Goal: Task Accomplishment & Management: Manage account settings

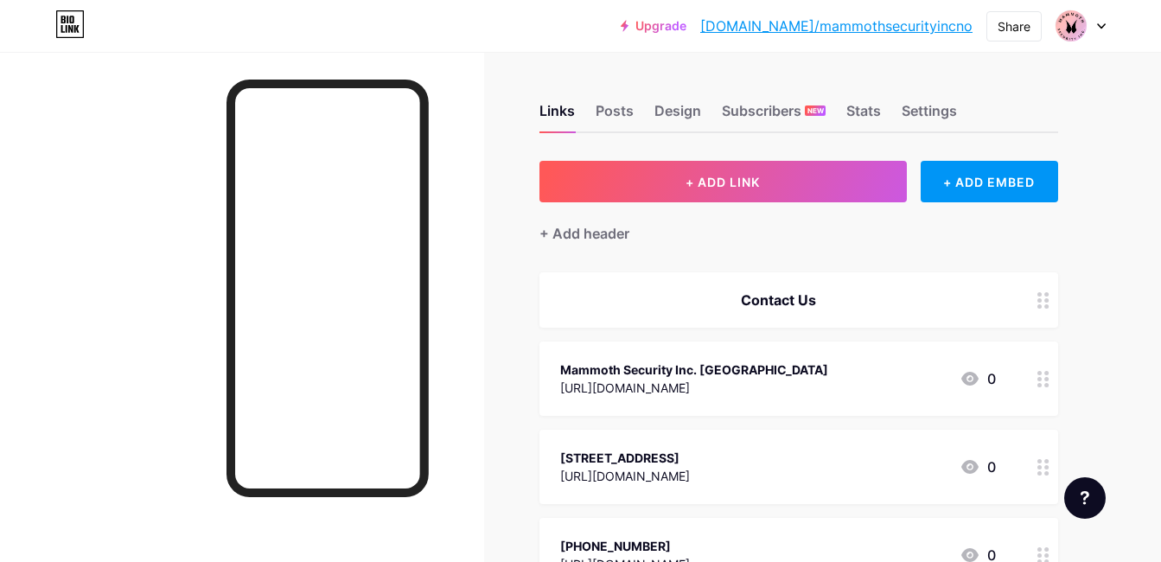
click at [1091, 22] on div at bounding box center [1080, 25] width 50 height 31
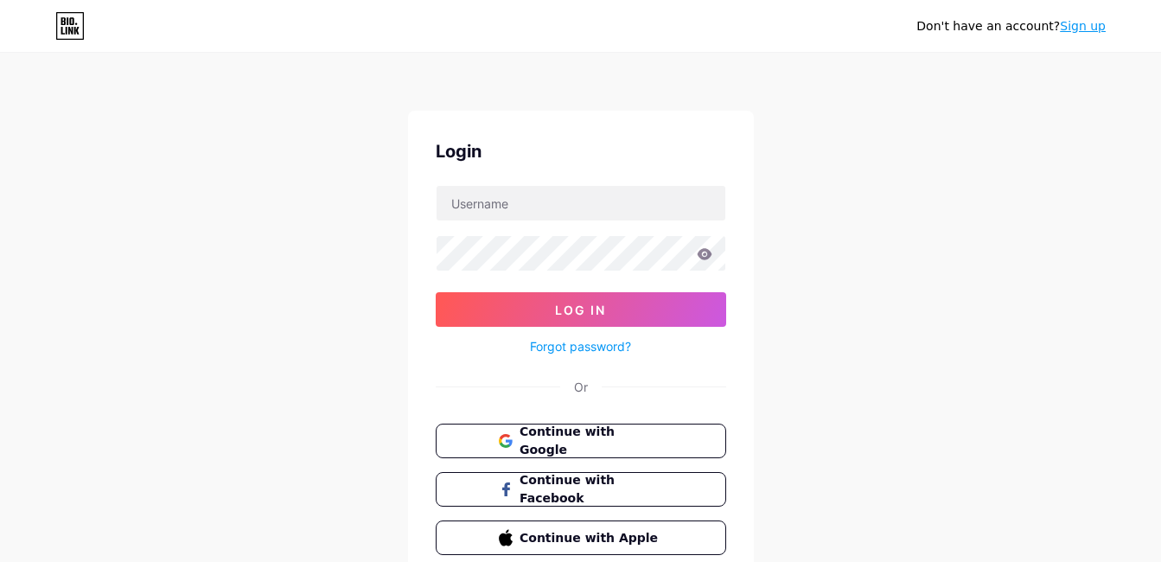
click at [1102, 26] on link "Sign up" at bounding box center [1082, 26] width 46 height 14
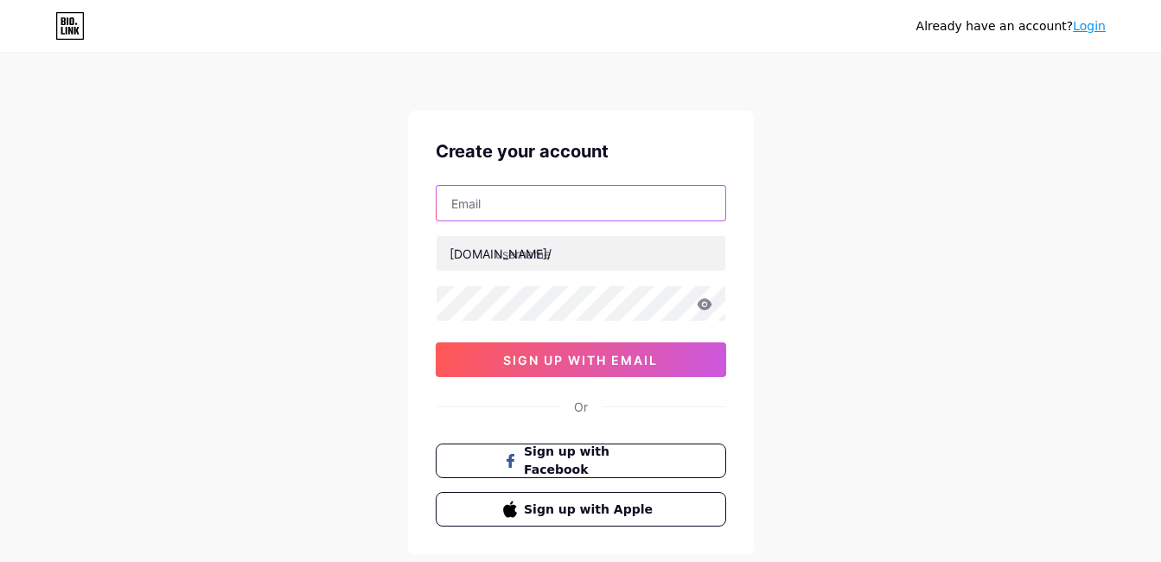
click at [491, 217] on input "text" at bounding box center [580, 203] width 289 height 35
paste input "[EMAIL_ADDRESS][DOMAIN_NAME]"
type input "[EMAIL_ADDRESS][DOMAIN_NAME]"
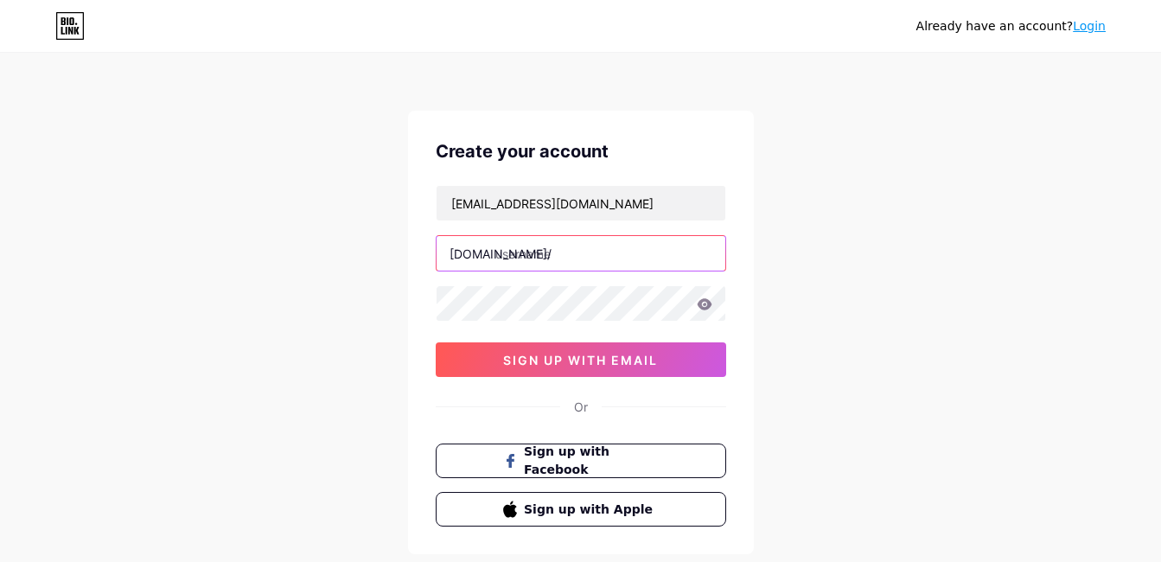
click at [579, 256] on input "text" at bounding box center [580, 253] width 289 height 35
paste input "heatairpro"
type input "heatairpro"
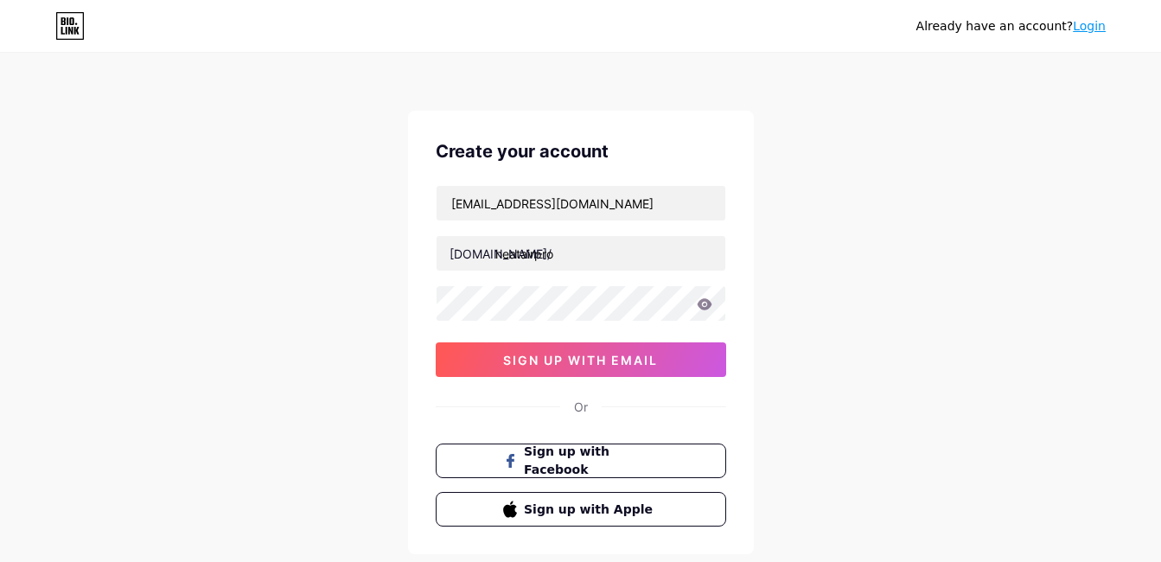
click at [828, 273] on div "Already have an account? Login Create your account [EMAIL_ADDRESS][DOMAIN_NAME]…" at bounding box center [580, 330] width 1161 height 661
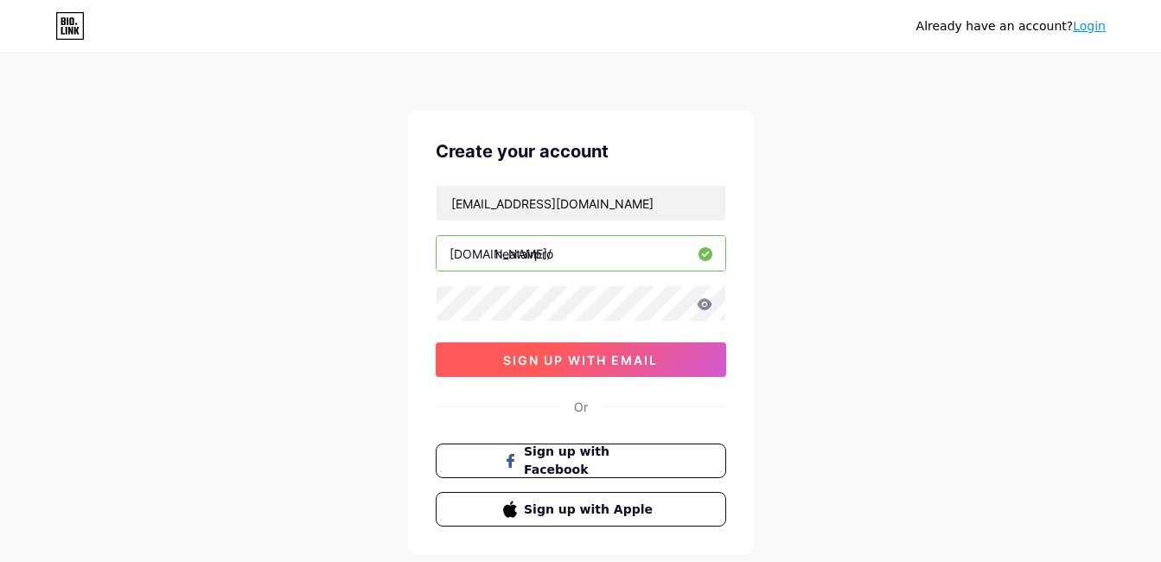
click at [634, 353] on span "sign up with email" at bounding box center [580, 360] width 155 height 15
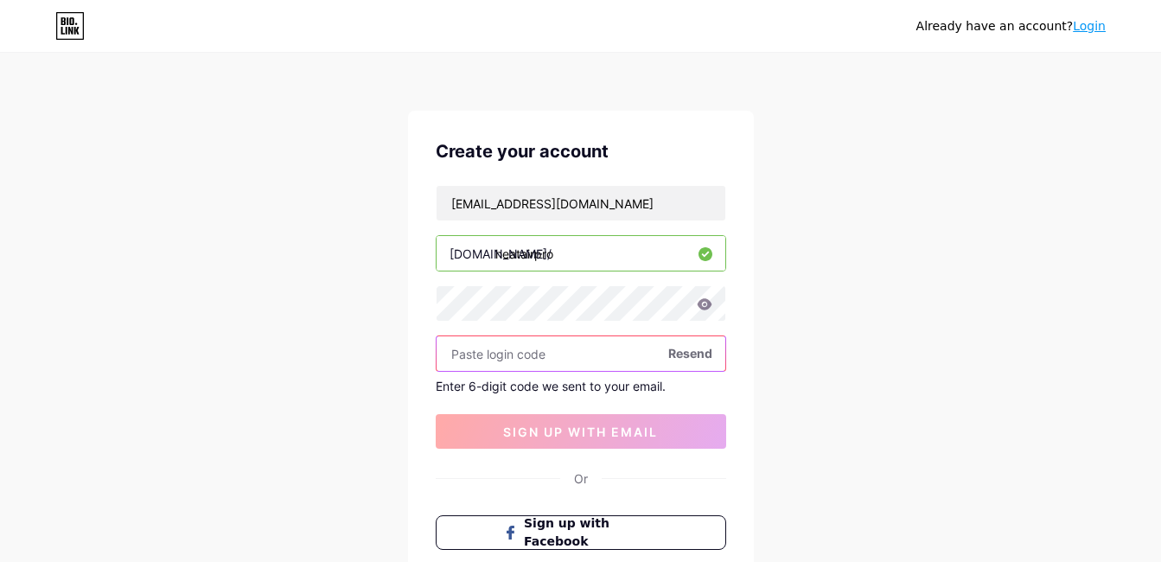
paste input "883869"
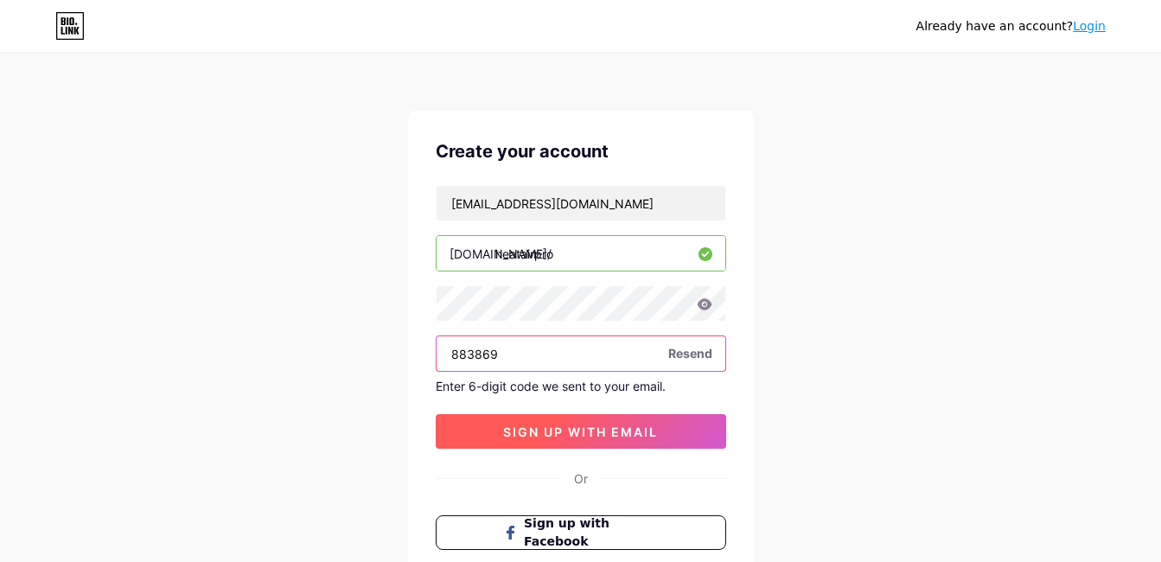
type input "883869"
click at [620, 424] on span "sign up with email" at bounding box center [580, 431] width 155 height 15
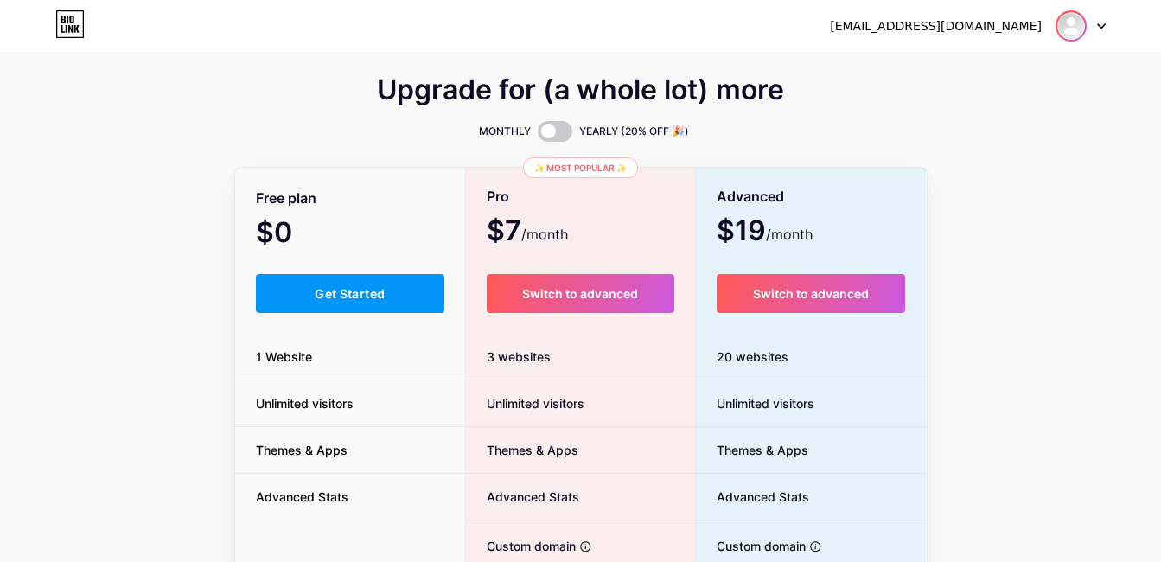
click at [1082, 23] on img at bounding box center [1071, 26] width 28 height 28
click at [984, 68] on link "Dashboard" at bounding box center [997, 71] width 214 height 47
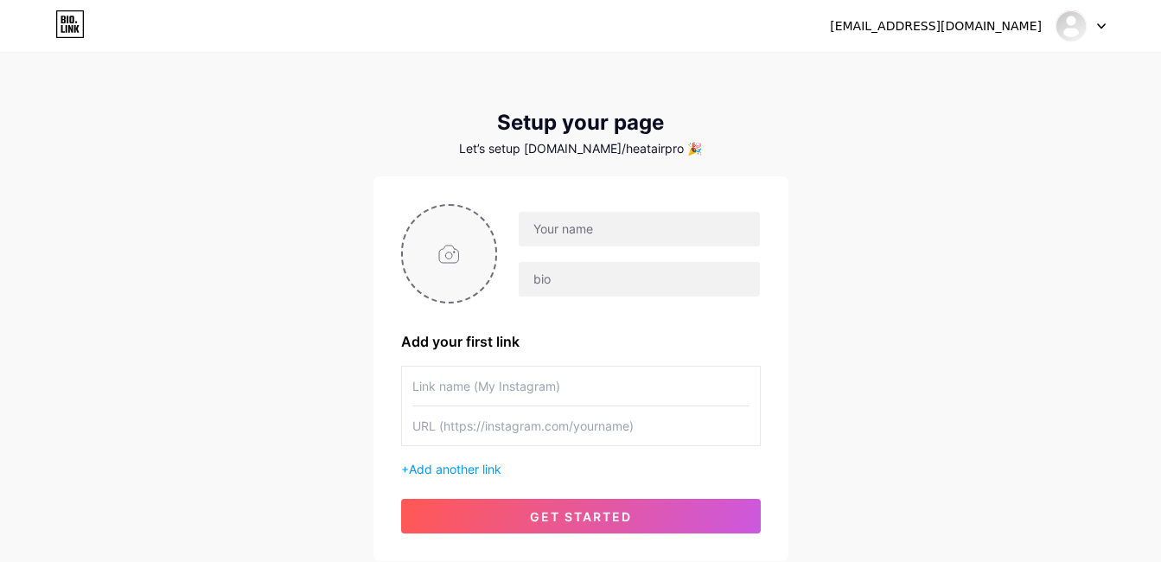
click at [460, 283] on input "file" at bounding box center [449, 254] width 93 height 96
type input "C:\fakepath\Untitled design (6) (2).png"
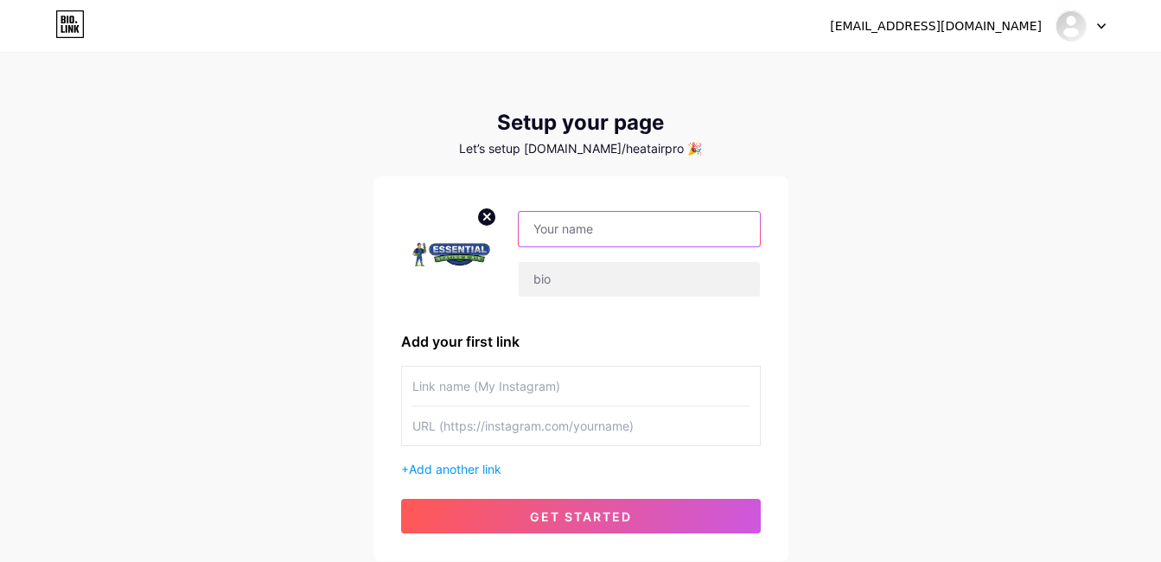
click at [560, 226] on input "text" at bounding box center [639, 229] width 240 height 35
paste input "Essential Heating and Air"
type input "Essential Heating and Air"
click at [299, 359] on div "[EMAIL_ADDRESS][DOMAIN_NAME] Dashboard Logout Setup your page Let’s setup [DOMA…" at bounding box center [580, 308] width 1161 height 616
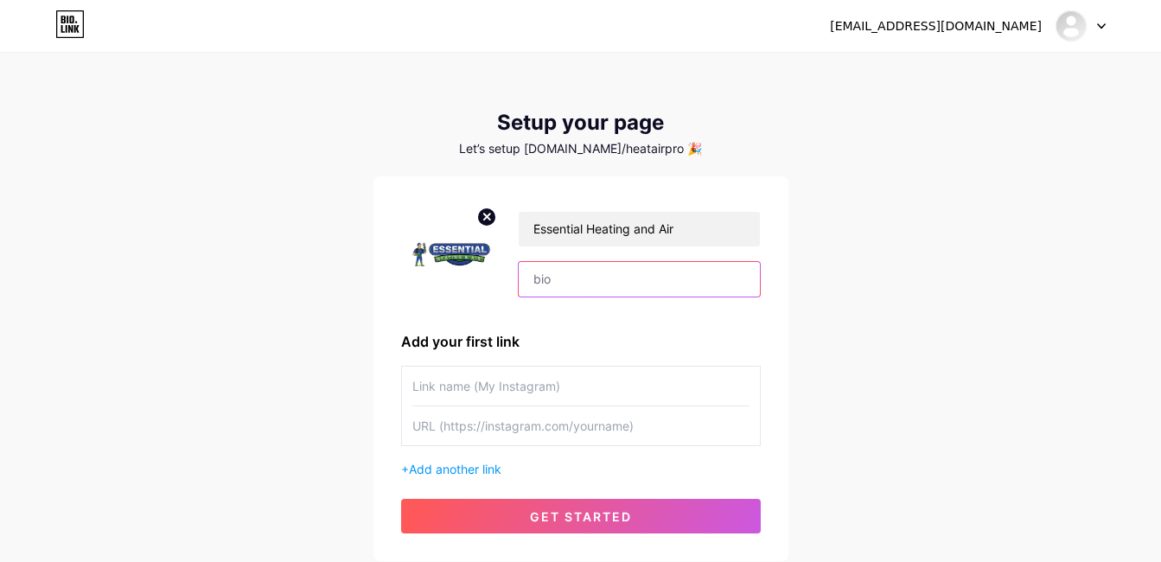
click at [581, 292] on input "text" at bounding box center [639, 279] width 240 height 35
paste input "Address: [STREET_ADDRESS] Phone: [PHONE_NUMBER] Hours : Mon-Fri: from 09:00 to …"
type input "Address: [STREET_ADDRESS] Phone: [PHONE_NUMBER] Hours : Mon-Fri: from 09:00 to …"
click at [809, 289] on div "[EMAIL_ADDRESS][DOMAIN_NAME] Dashboard Logout Setup your page Let’s setup [DOMA…" at bounding box center [580, 308] width 1161 height 616
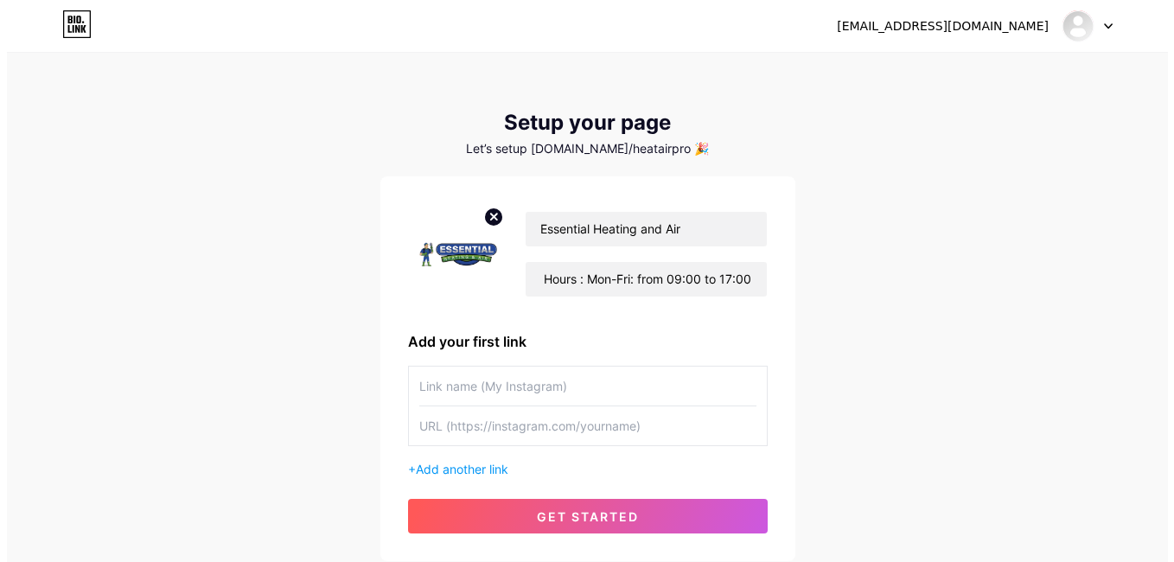
scroll to position [0, 0]
click at [514, 391] on input "text" at bounding box center [580, 385] width 337 height 39
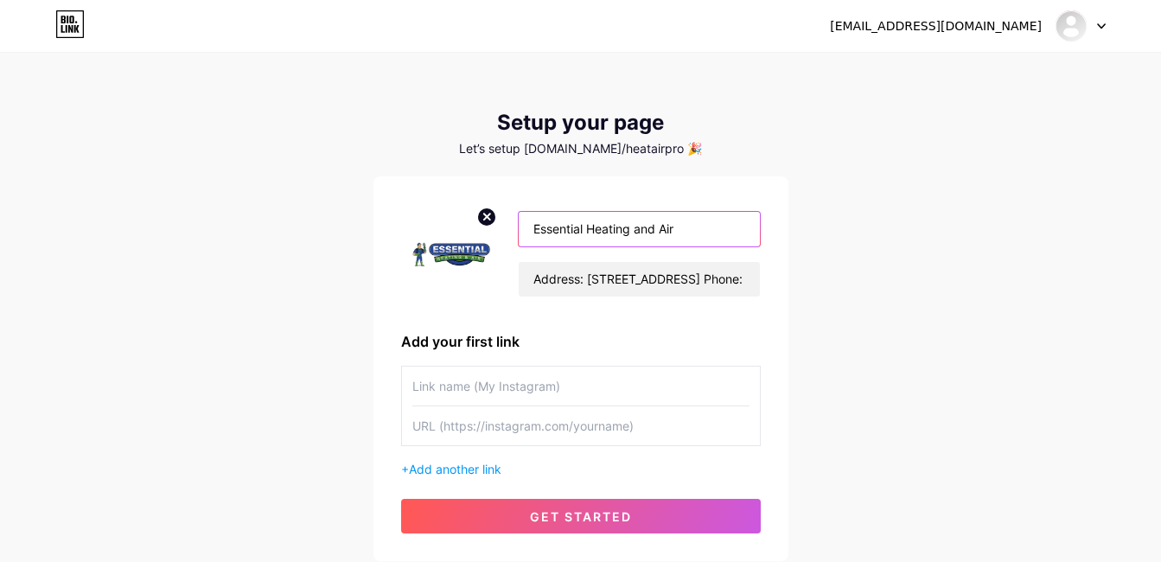
click at [582, 241] on input "Essential Heating and Air" at bounding box center [639, 229] width 240 height 35
click at [475, 385] on input "text" at bounding box center [580, 385] width 337 height 39
paste input "Essential Heating and Air"
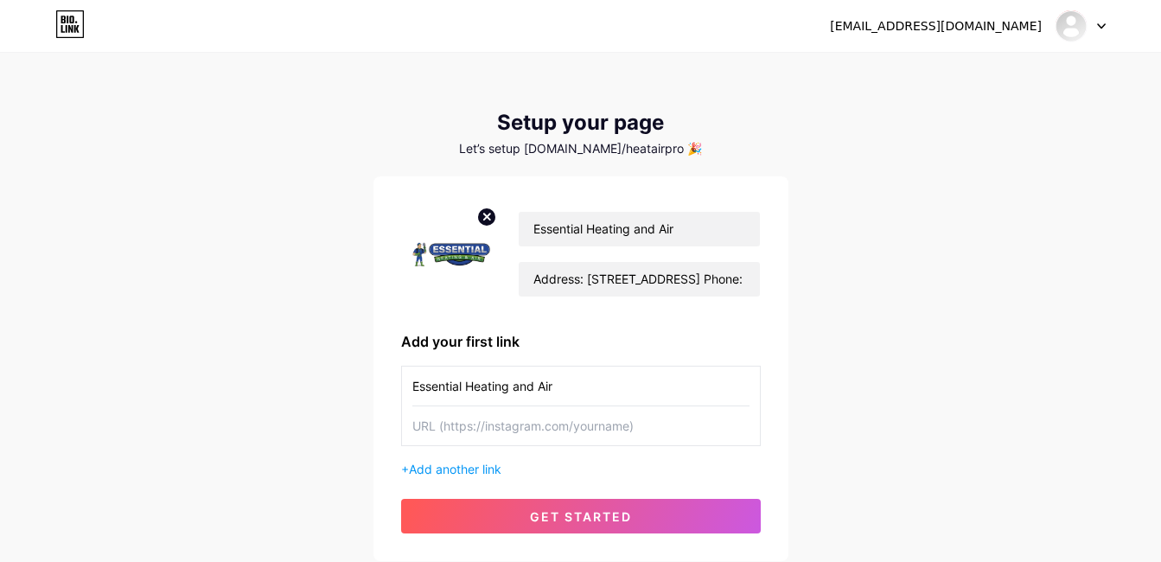
type input "Essential Heating and Air"
click at [470, 418] on input "text" at bounding box center [580, 425] width 337 height 39
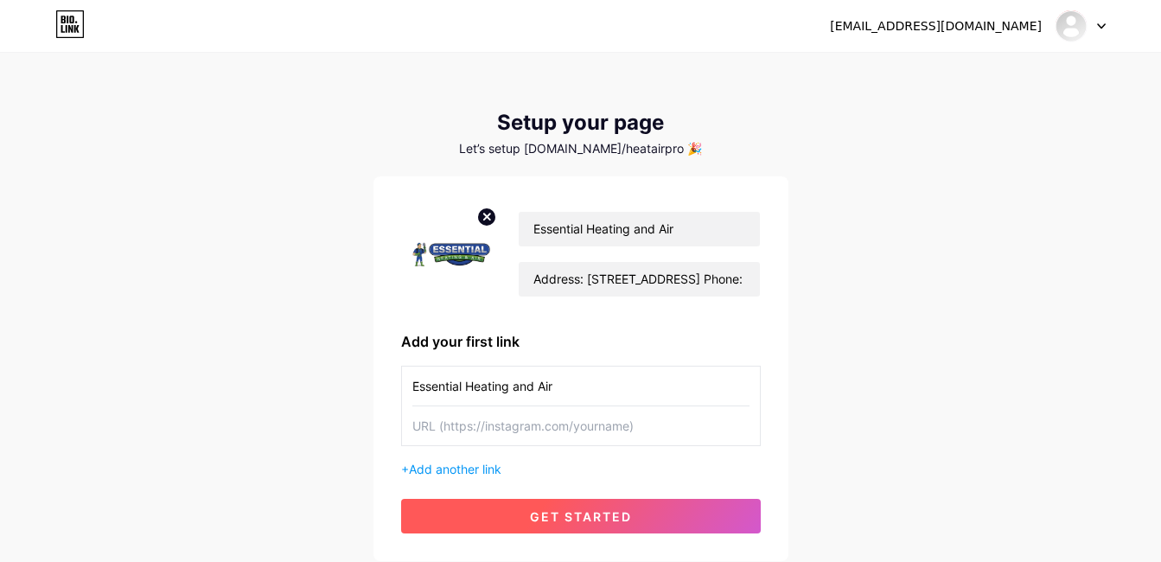
paste input "[URL][DOMAIN_NAME]"
type input "[URL][DOMAIN_NAME]"
click at [510, 512] on button "get started" at bounding box center [580, 516] width 359 height 35
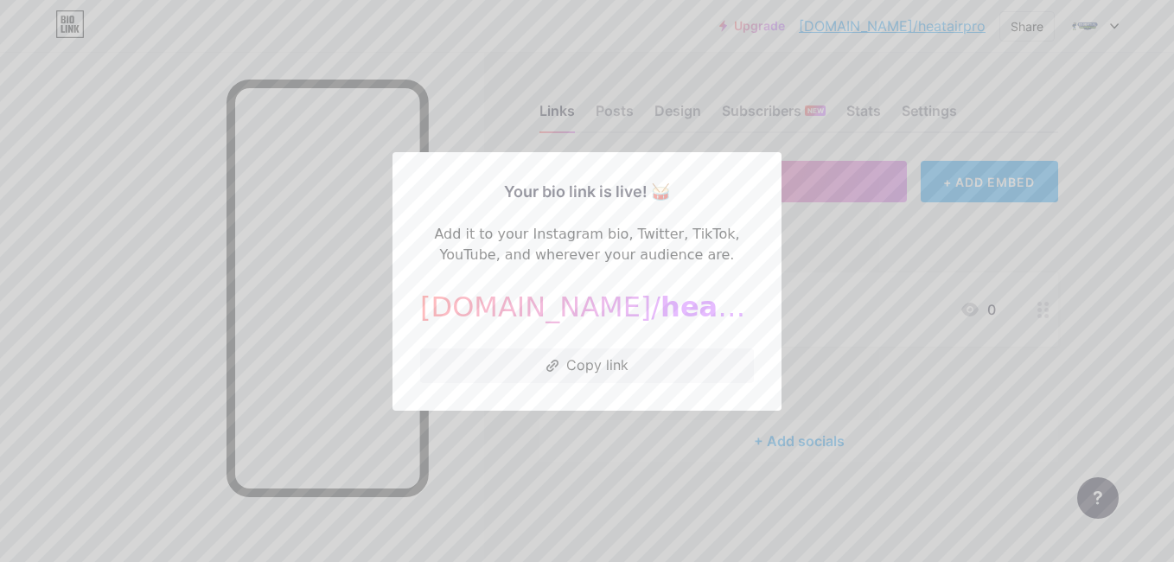
click at [814, 123] on div at bounding box center [587, 281] width 1174 height 562
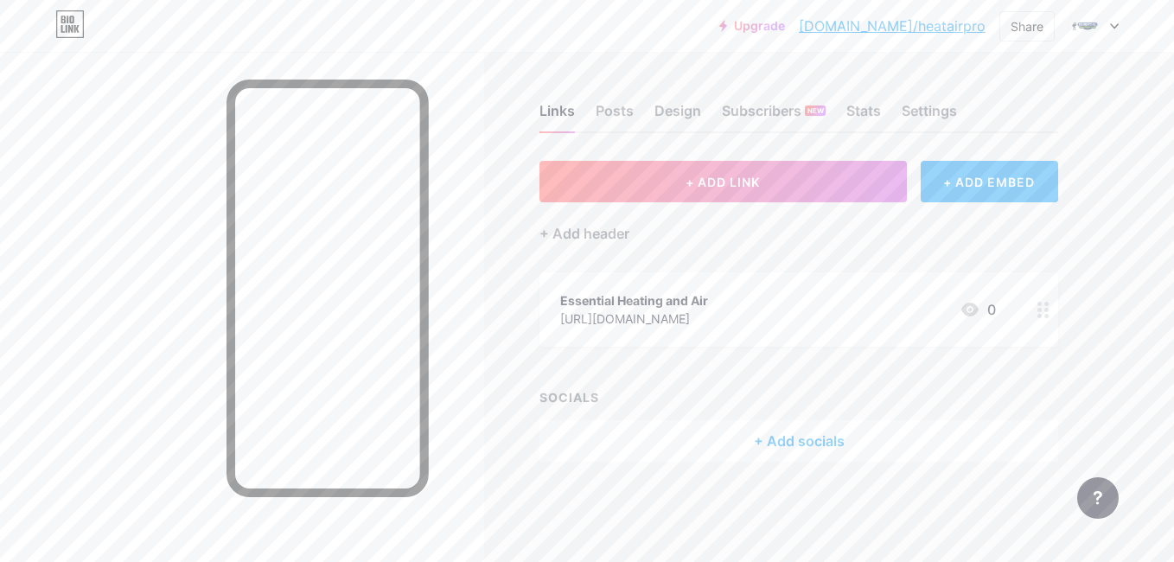
click at [460, 512] on div at bounding box center [242, 333] width 484 height 562
click at [1099, 29] on div at bounding box center [1093, 25] width 50 height 31
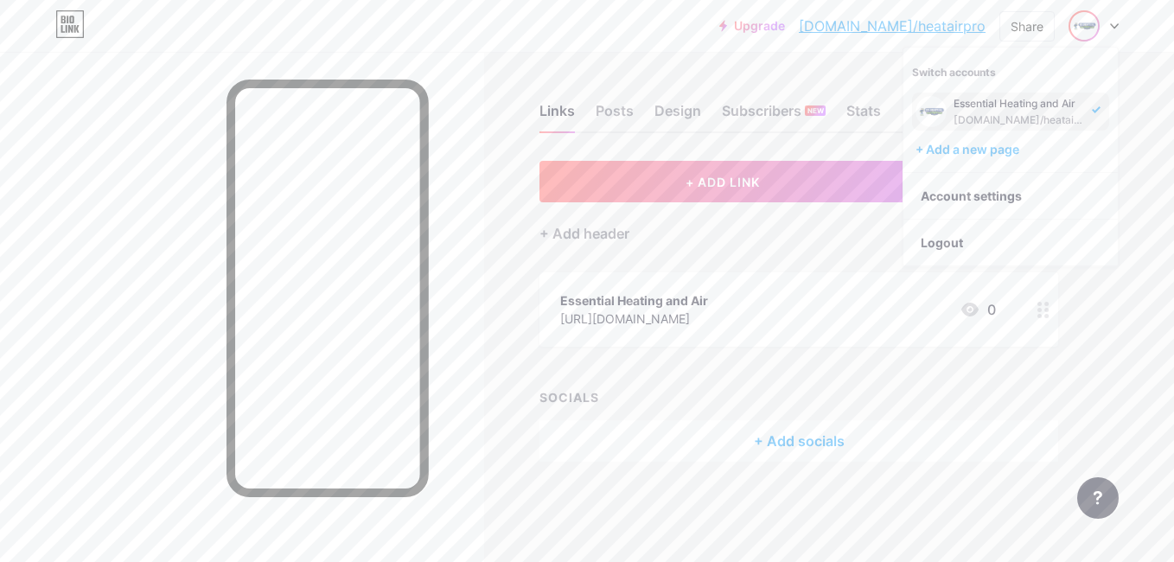
click at [1091, 106] on icon at bounding box center [1095, 109] width 9 height 7
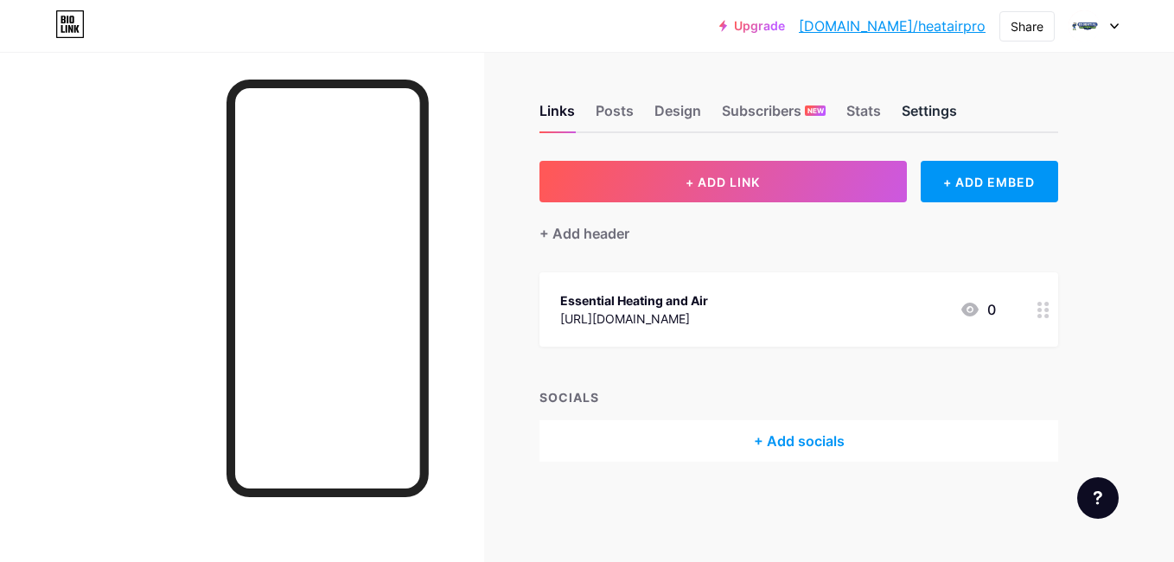
click at [924, 114] on div "Settings" at bounding box center [928, 115] width 55 height 31
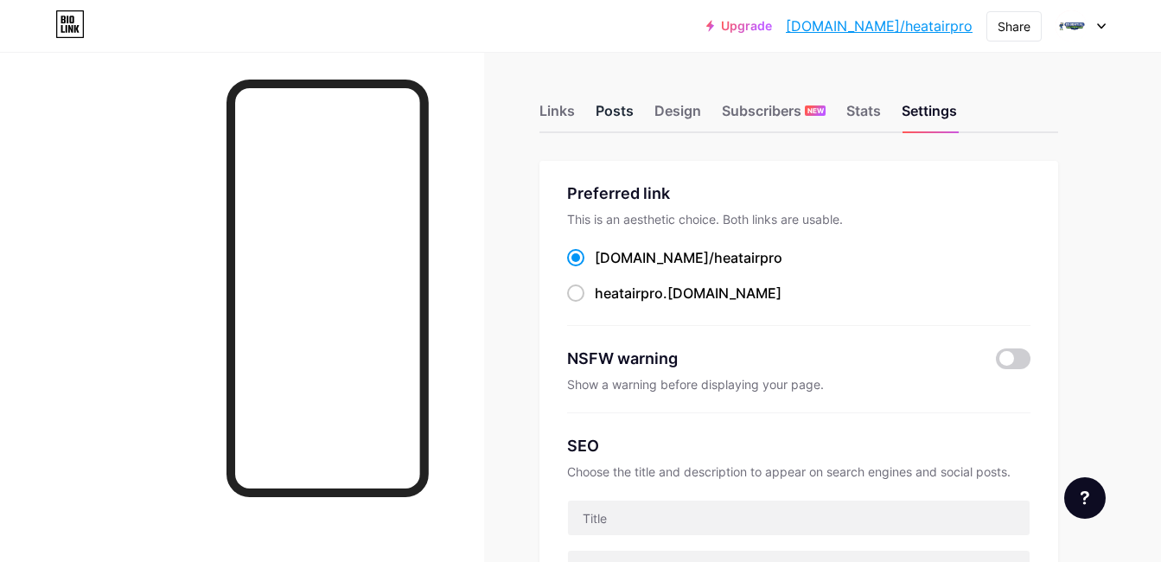
click at [611, 114] on div "Posts" at bounding box center [614, 115] width 38 height 31
click at [555, 119] on div "Links" at bounding box center [556, 115] width 35 height 31
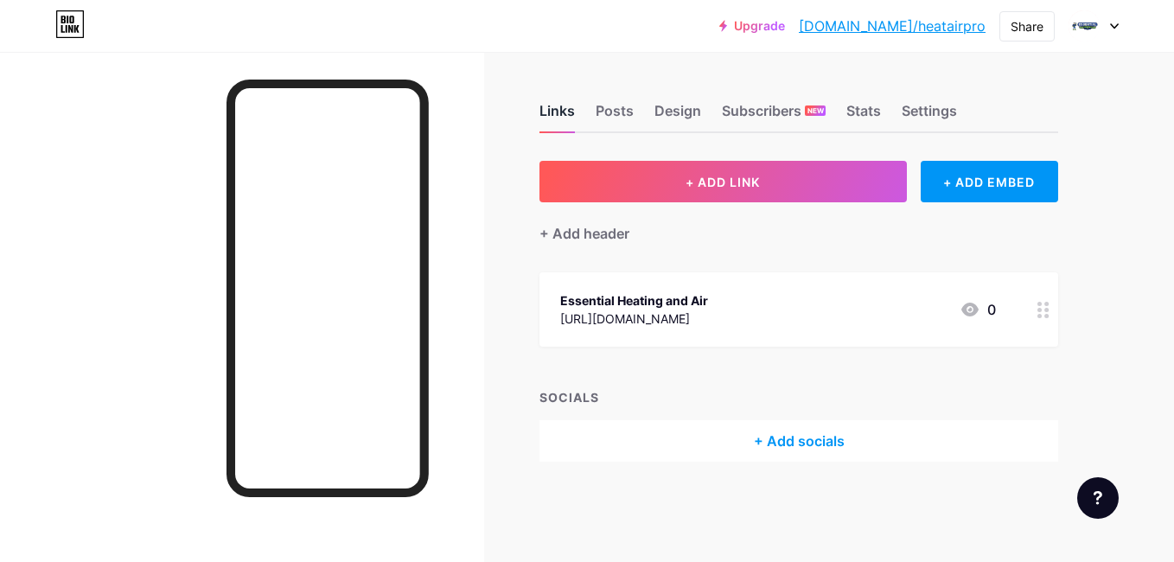
click at [555, 119] on div "Links" at bounding box center [556, 115] width 35 height 31
click at [903, 107] on div "Settings" at bounding box center [928, 115] width 55 height 31
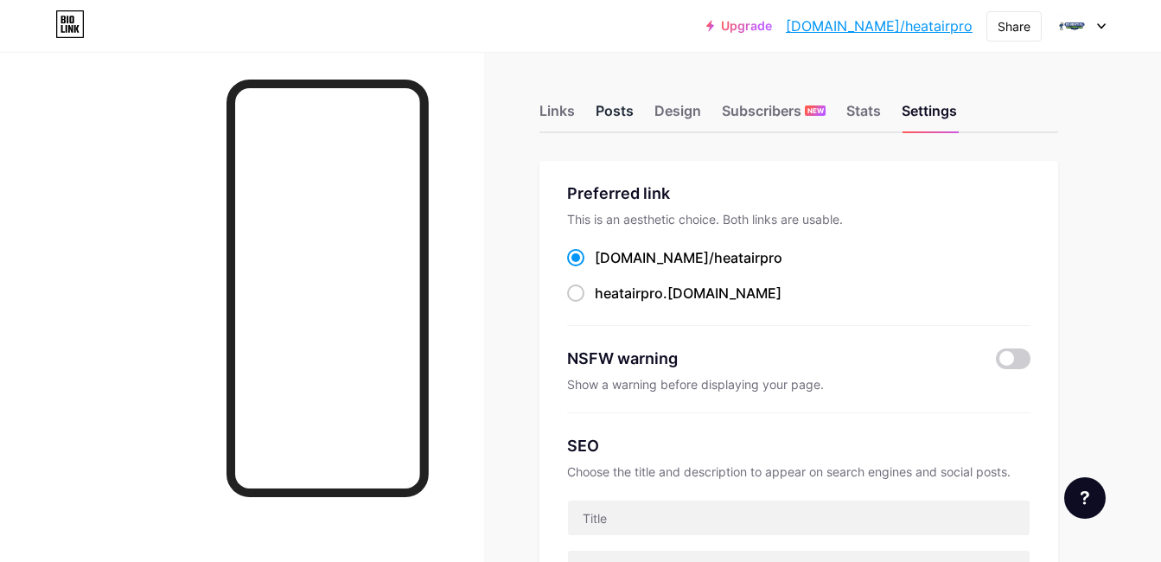
click at [621, 117] on div "Posts" at bounding box center [614, 115] width 38 height 31
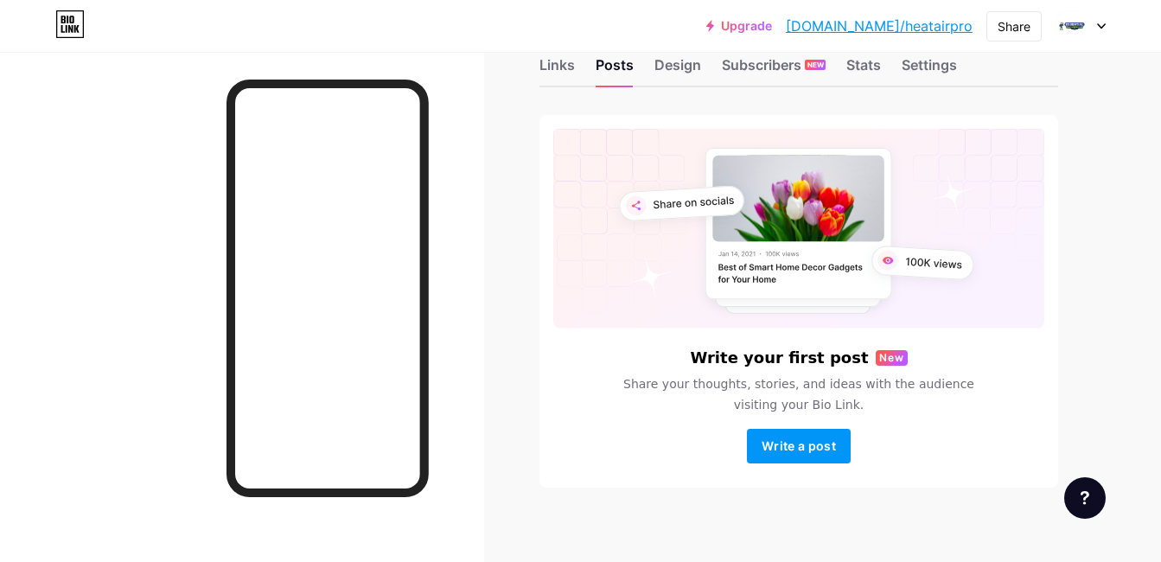
scroll to position [58, 0]
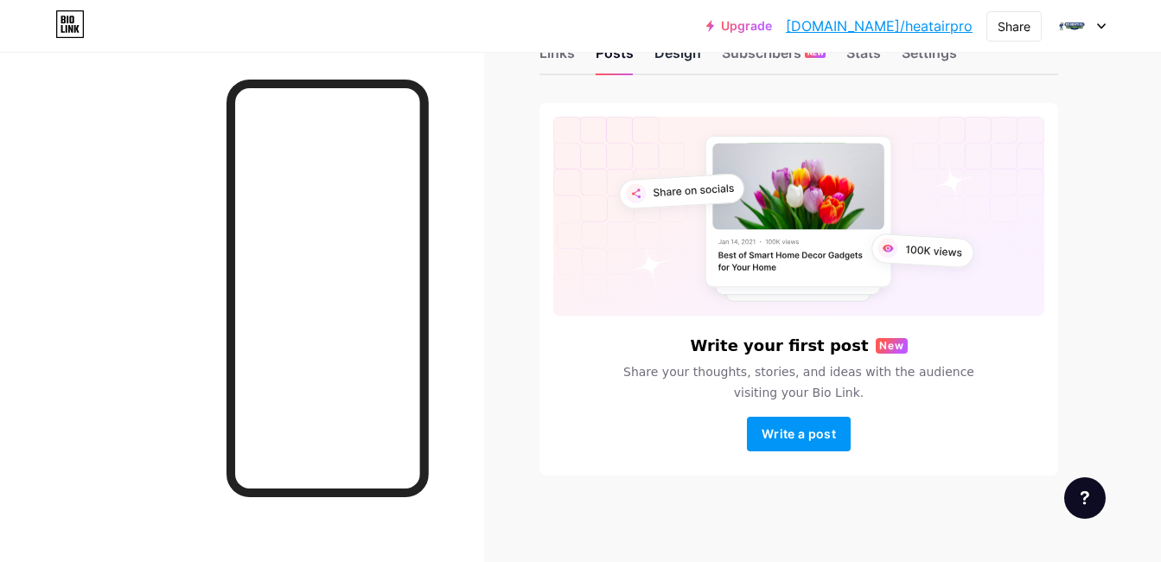
click at [671, 56] on div "Design" at bounding box center [677, 57] width 47 height 31
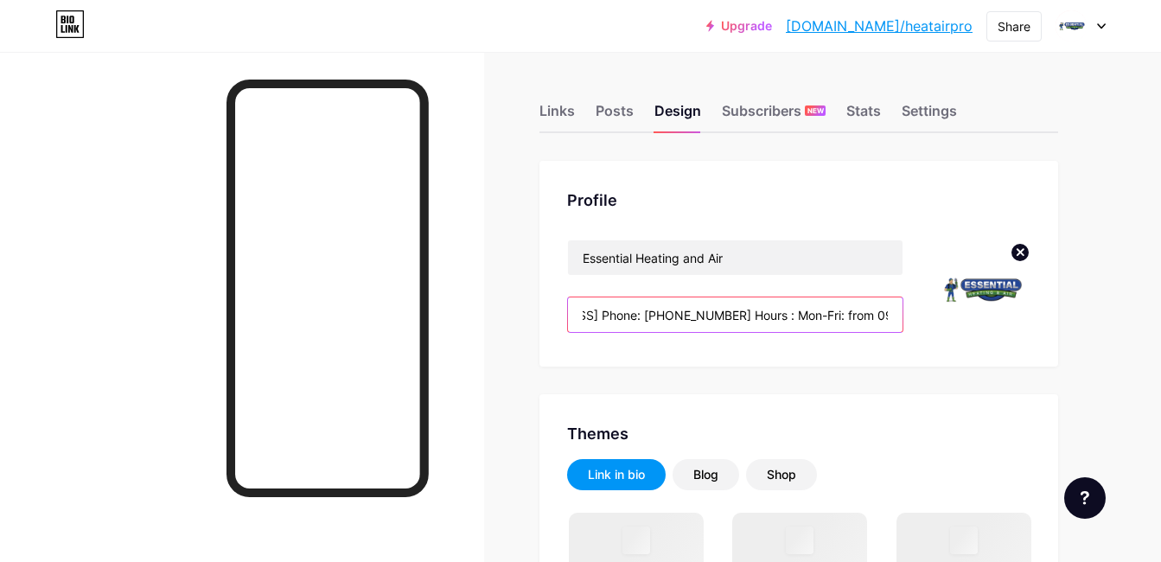
scroll to position [0, 352]
drag, startPoint x: 658, startPoint y: 317, endPoint x: 945, endPoint y: 334, distance: 286.5
click at [945, 334] on div "Essential Heating and Air Address: 1520 14th St. NW, Unit A, Auburn, WA, 98001 …" at bounding box center [798, 288] width 463 height 99
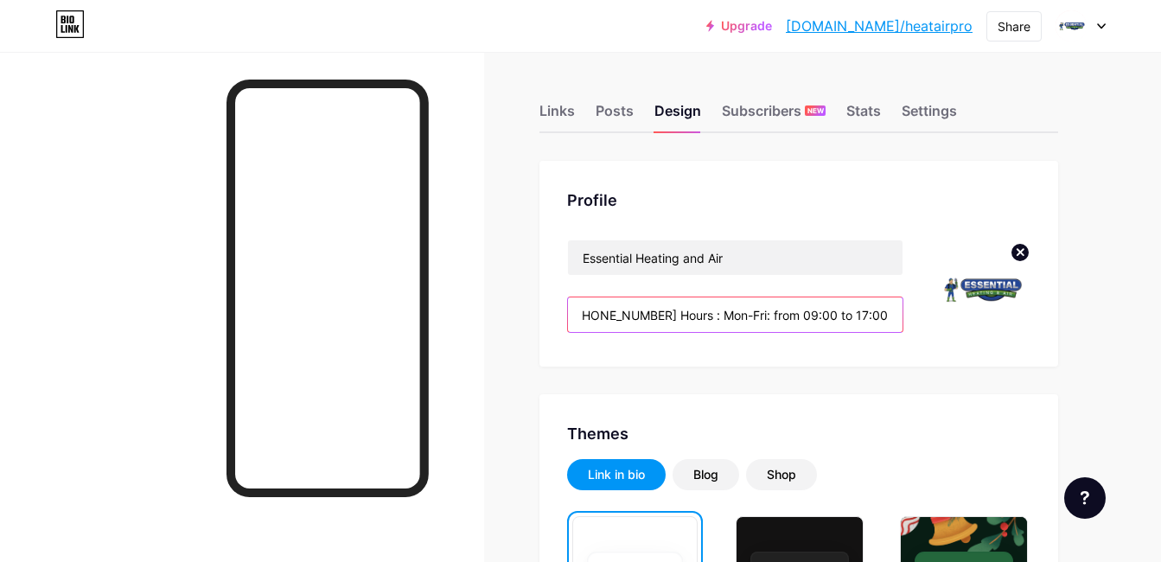
scroll to position [0, 0]
click at [578, 312] on input "Address: [STREET_ADDRESS] Phone: [PHONE_NUMBER] Hours : Mon-Fri: from 09:00 to …" at bounding box center [735, 314] width 334 height 35
paste input "Navigating HVAC System Upgrades with Essential Heating and Air As seasons chang…"
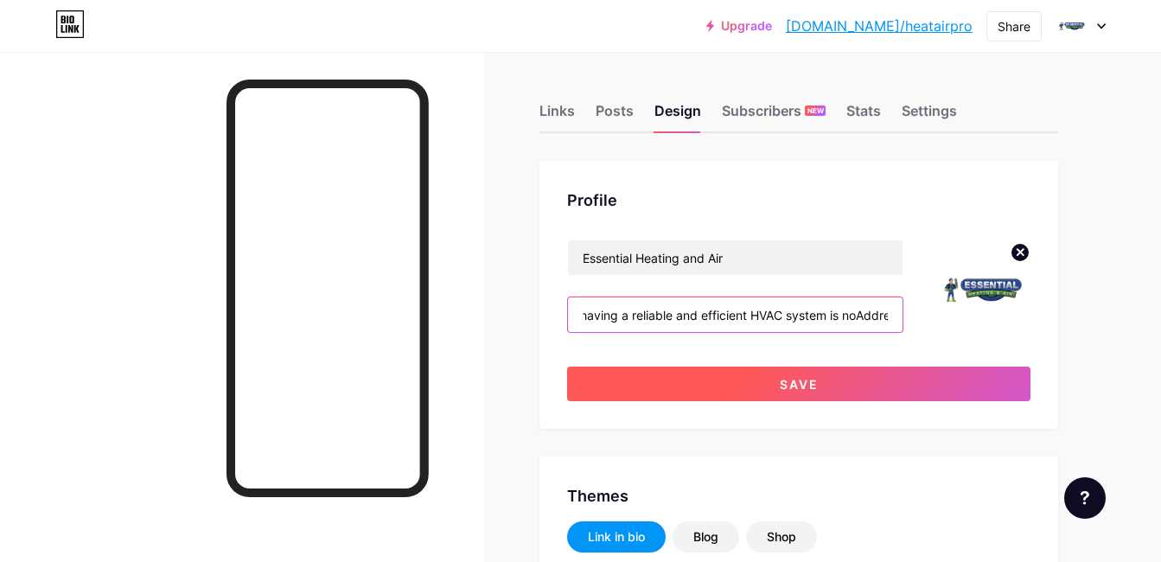
type input "Navigating HVAC System Upgrades with Essential Heating and Air As seasons chang…"
click at [687, 372] on button "Save" at bounding box center [798, 383] width 463 height 35
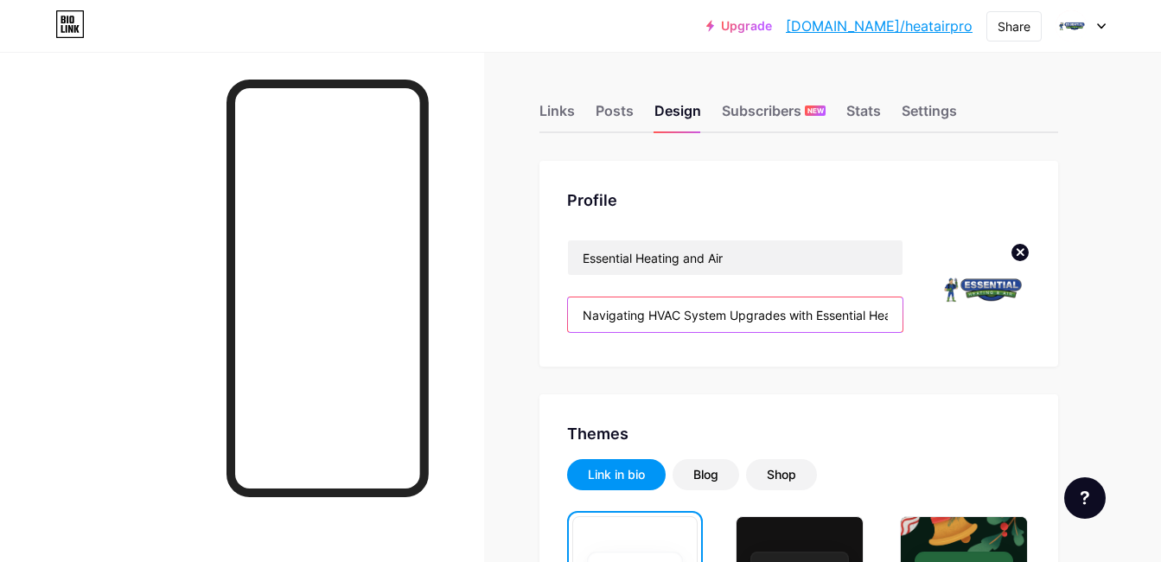
click at [822, 321] on input "Navigating HVAC System Upgrades with Essential Heating and Air As seasons chang…" at bounding box center [735, 314] width 334 height 35
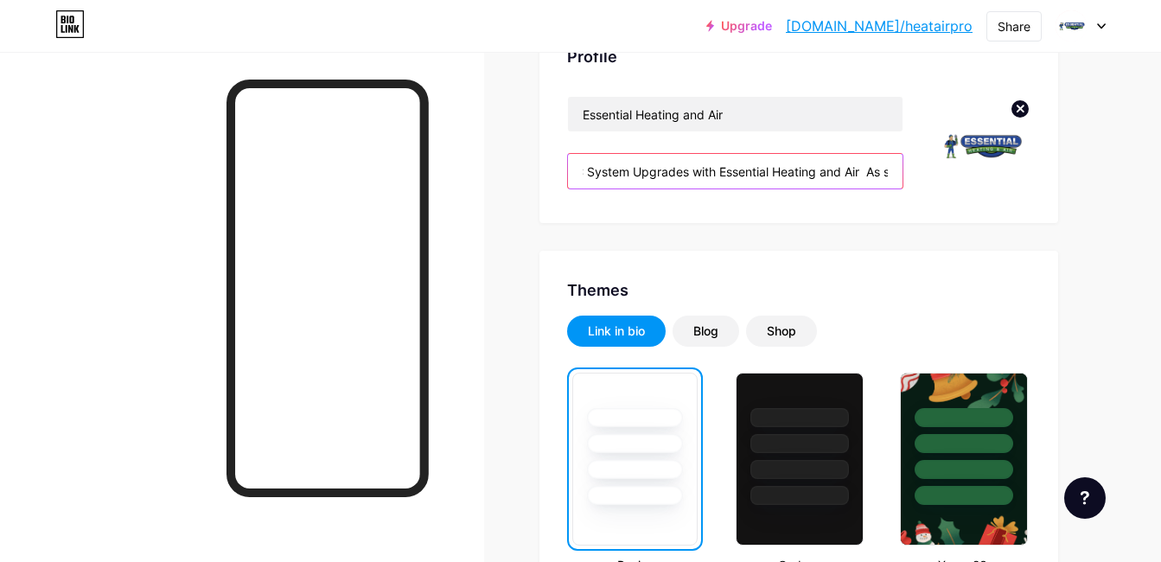
scroll to position [41, 0]
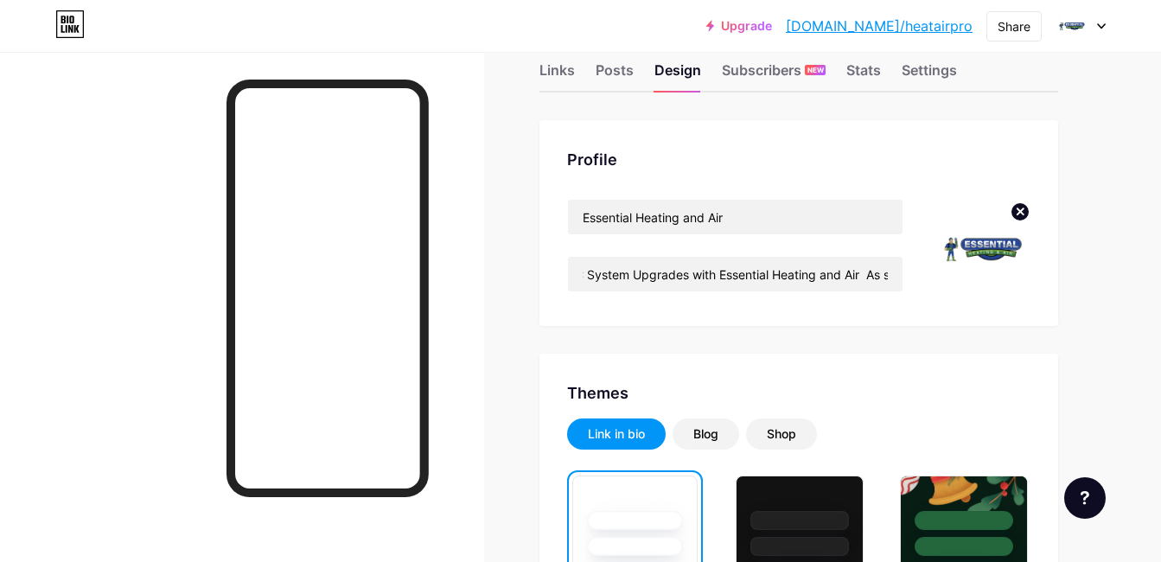
click at [1095, 22] on div at bounding box center [1080, 25] width 50 height 31
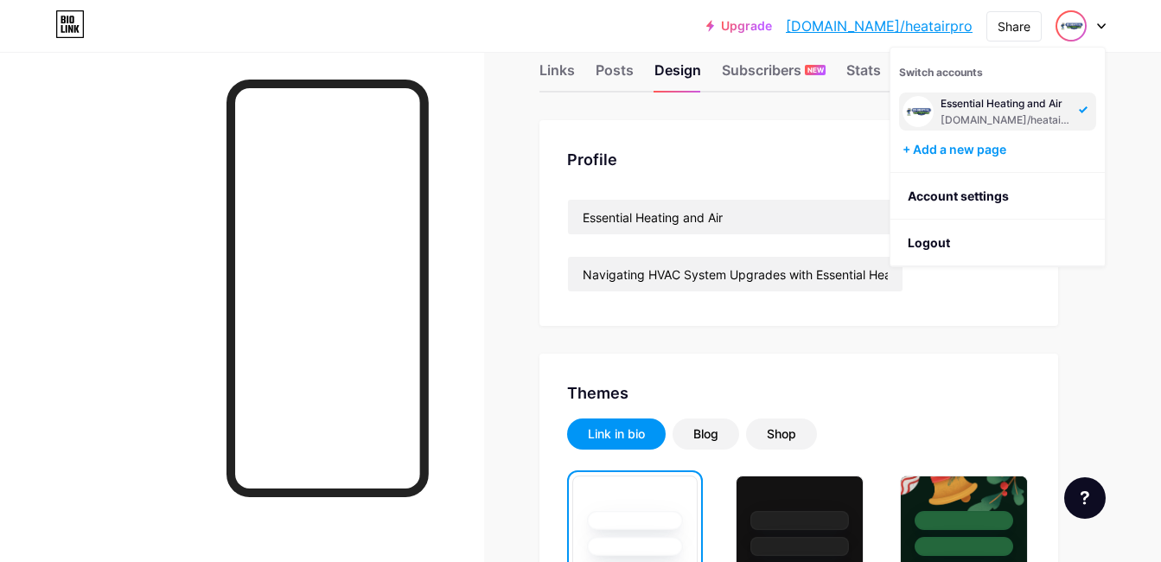
click at [1007, 111] on div "Essential Heating and Air bio.link/heatairpro" at bounding box center [1006, 111] width 133 height 31
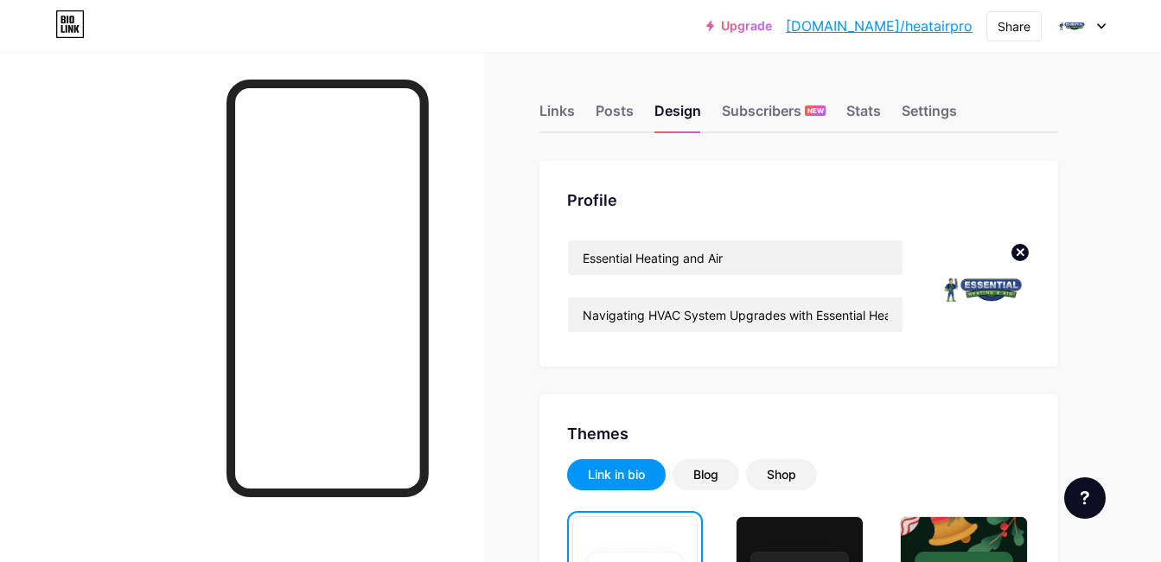
click at [918, 30] on link "[DOMAIN_NAME]/heatairpro" at bounding box center [879, 26] width 187 height 21
